Goal: Information Seeking & Learning: Find specific fact

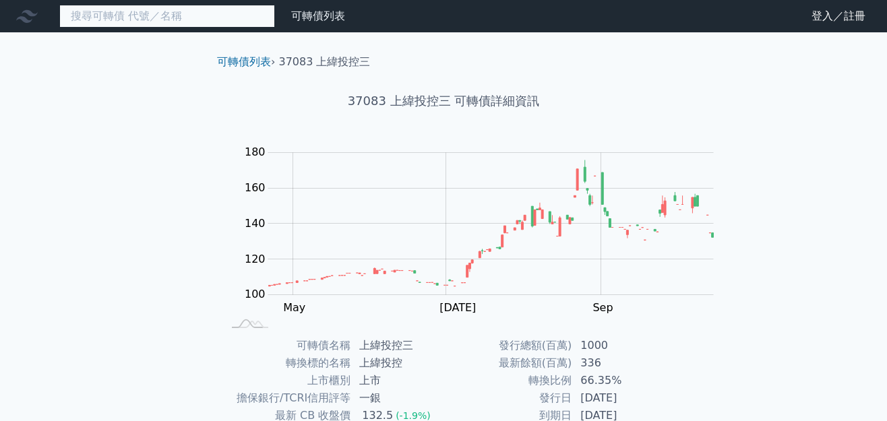
click at [88, 19] on input at bounding box center [167, 16] width 216 height 23
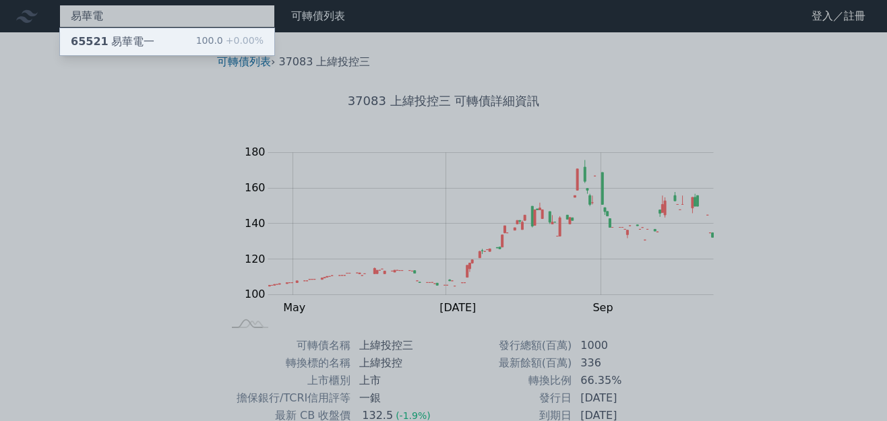
type input "易華電"
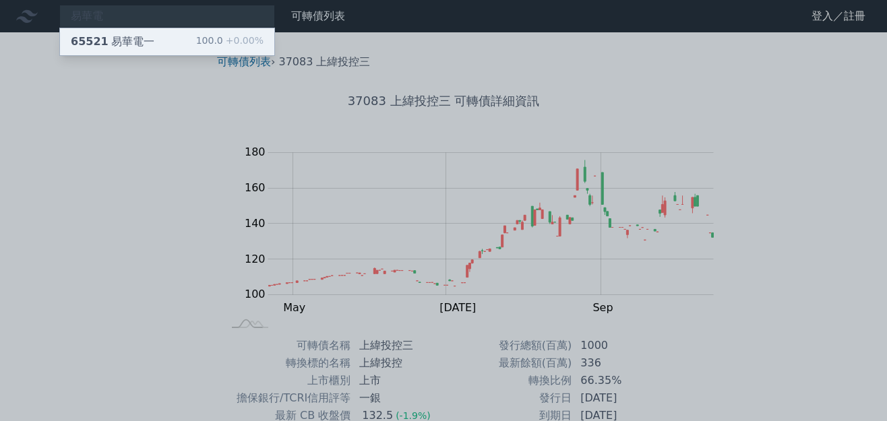
click at [111, 42] on div "65521 易華電一" at bounding box center [113, 42] width 84 height 16
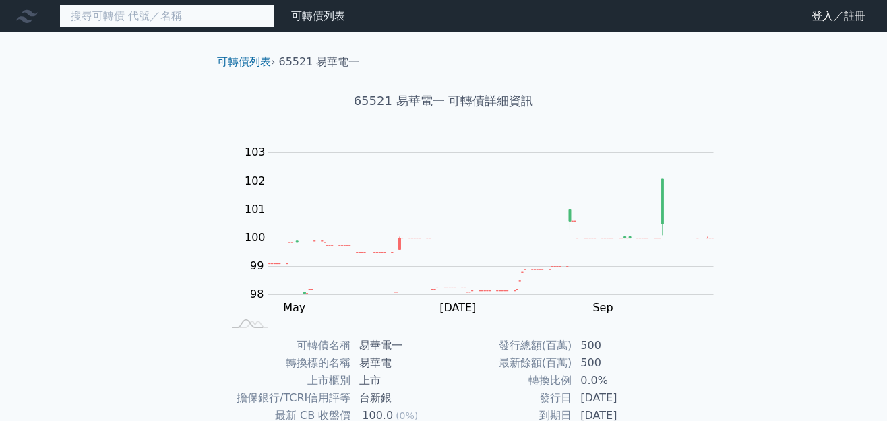
click at [141, 19] on input at bounding box center [167, 16] width 216 height 23
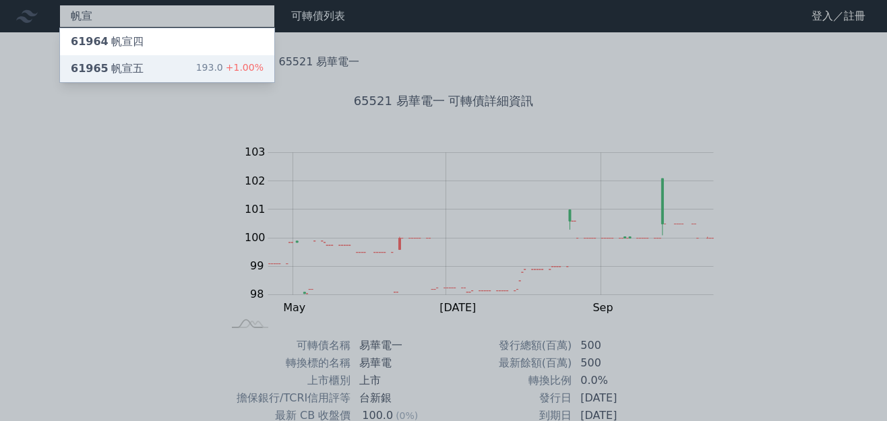
type input "帆宣"
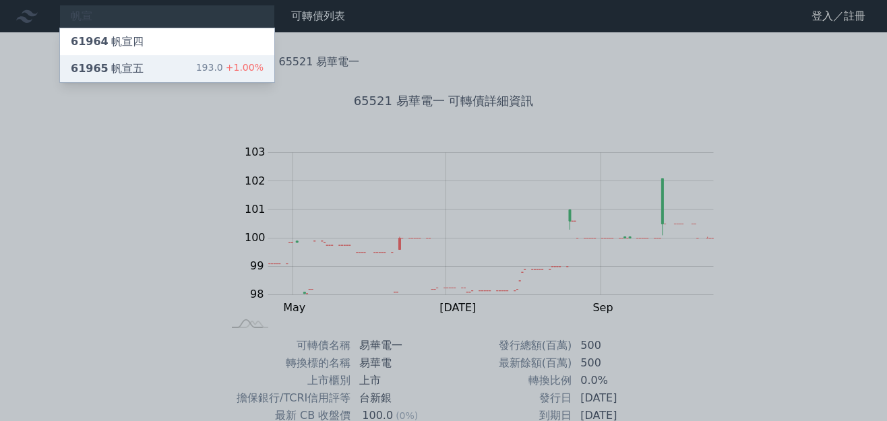
click at [196, 61] on div "193.0 +1.00%" at bounding box center [229, 69] width 67 height 16
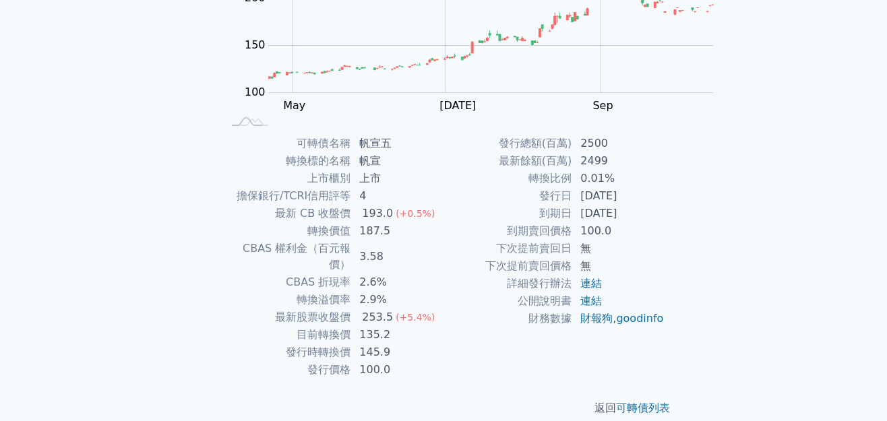
scroll to position [270, 0]
